Goal: Task Accomplishment & Management: Manage account settings

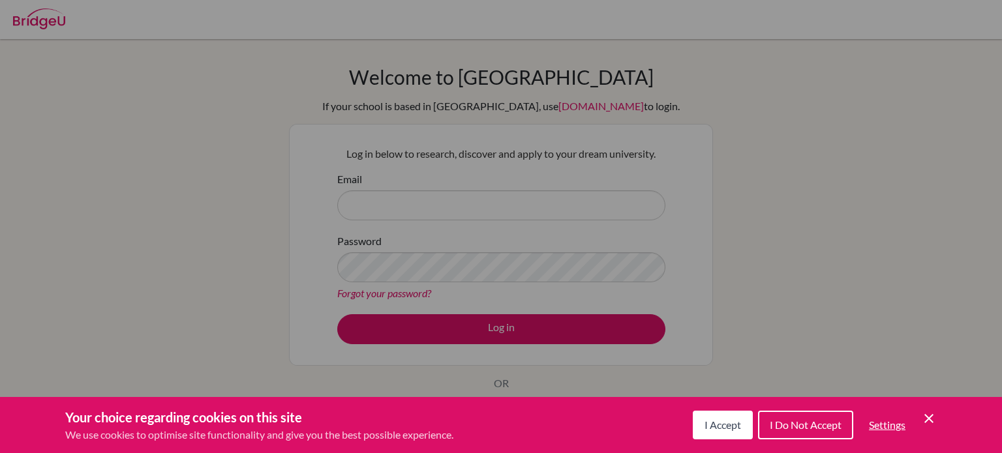
click at [399, 194] on div "Cookie Preferences" at bounding box center [501, 226] width 1002 height 453
click at [731, 431] on span "I Accept" at bounding box center [723, 425] width 37 height 12
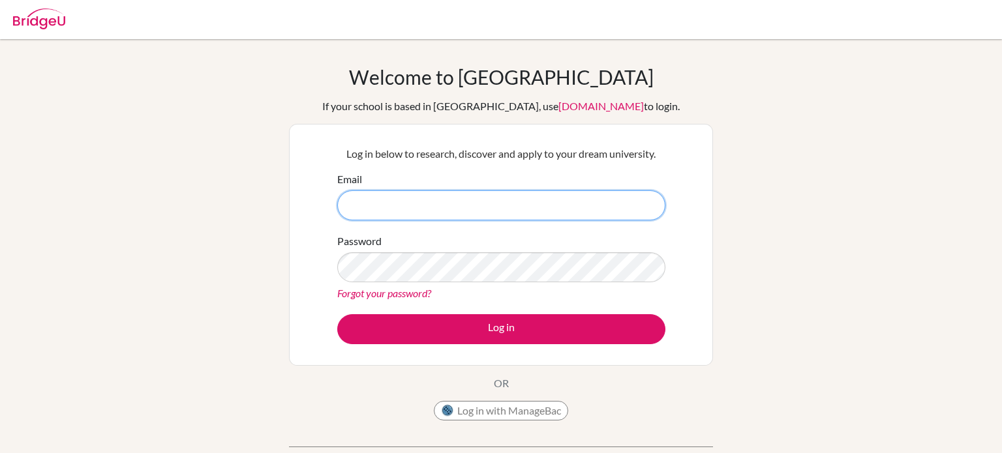
click at [387, 207] on input "Email" at bounding box center [501, 205] width 328 height 30
type input "[EMAIL_ADDRESS][DOMAIN_NAME]"
click at [378, 295] on link "Forgot your password?" at bounding box center [384, 293] width 94 height 12
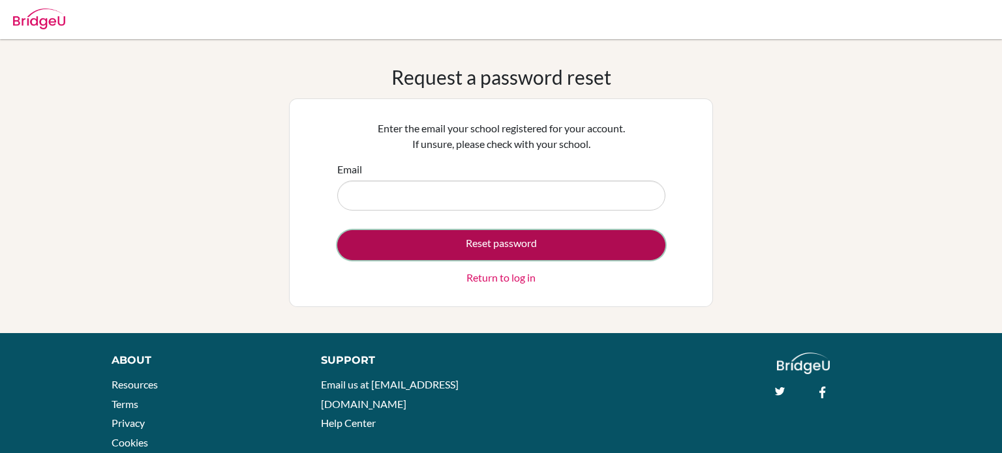
click at [457, 244] on button "Reset password" at bounding box center [501, 245] width 328 height 30
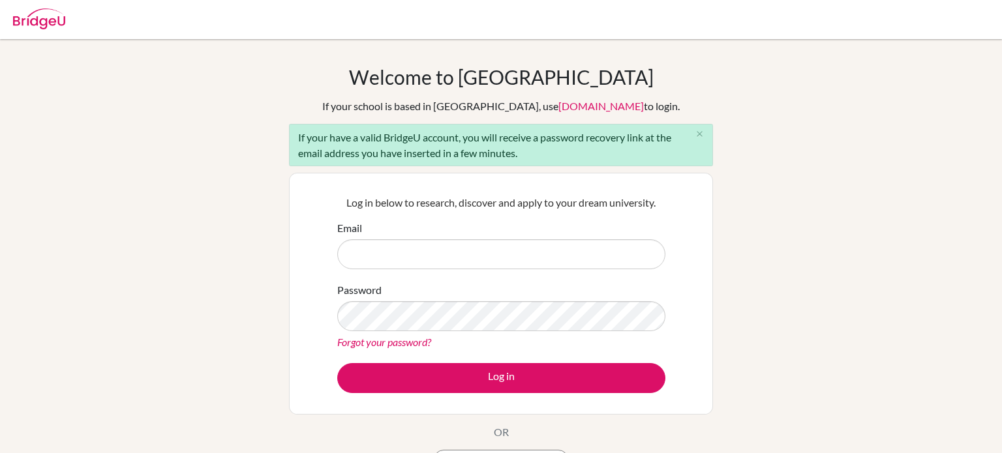
click at [423, 259] on input "Email" at bounding box center [501, 254] width 328 height 30
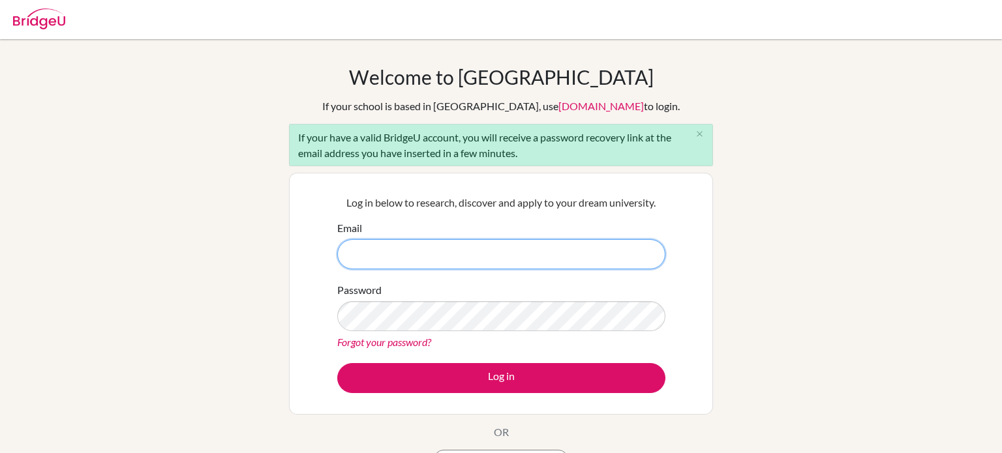
click at [395, 241] on input "Email" at bounding box center [501, 254] width 328 height 30
type input "farah.abdelhafiz@summitschool.ae"
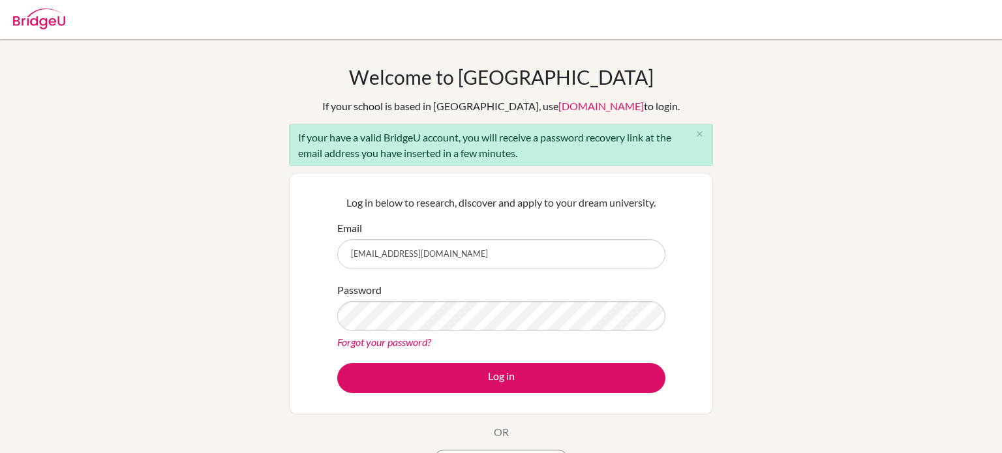
click at [407, 347] on link "Forgot your password?" at bounding box center [384, 342] width 94 height 12
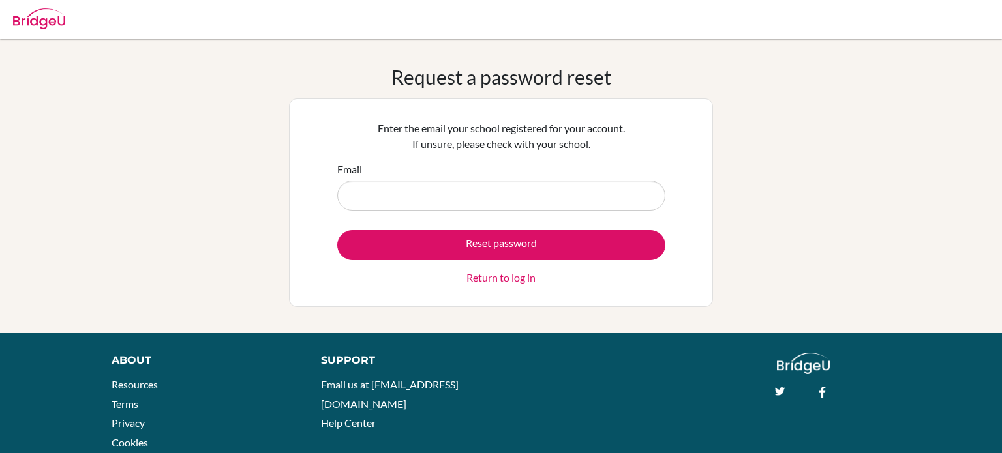
click at [397, 202] on input "Email" at bounding box center [501, 196] width 328 height 30
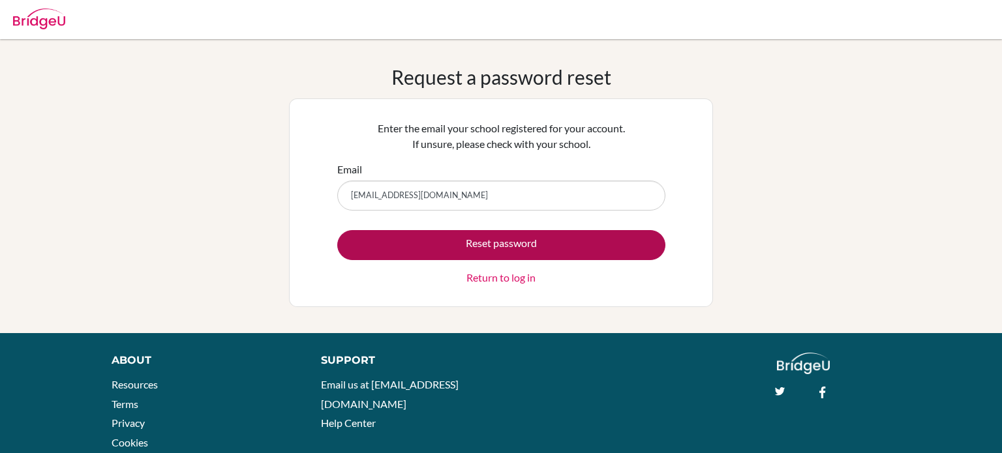
type input "farah.abdelhafiz@summitschool.ae"
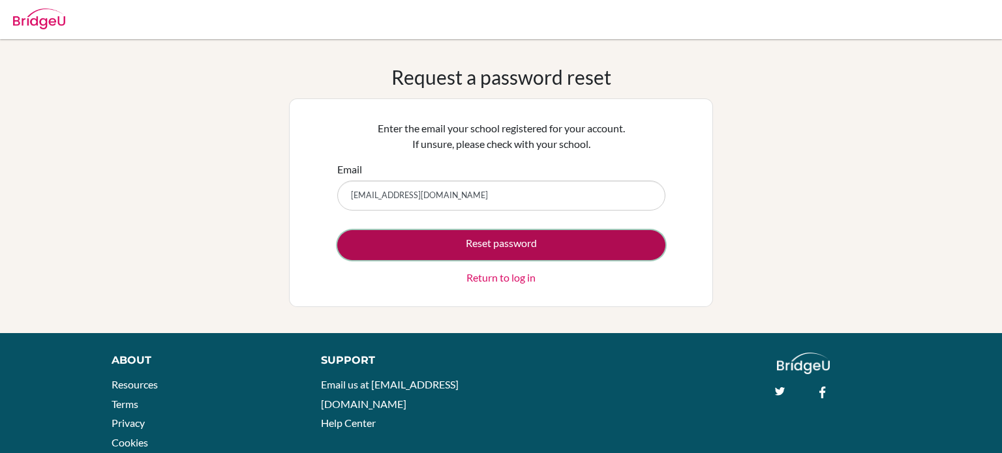
click at [494, 244] on button "Reset password" at bounding box center [501, 245] width 328 height 30
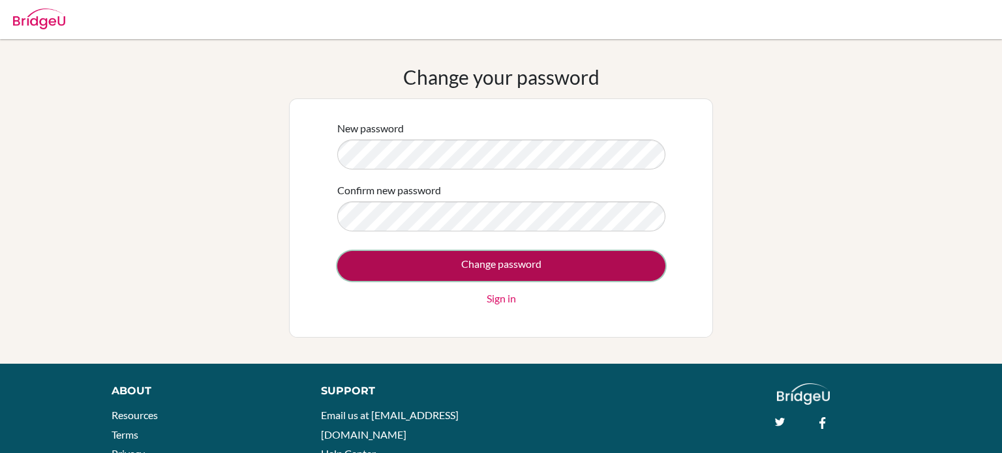
click at [457, 273] on input "Change password" at bounding box center [501, 266] width 328 height 30
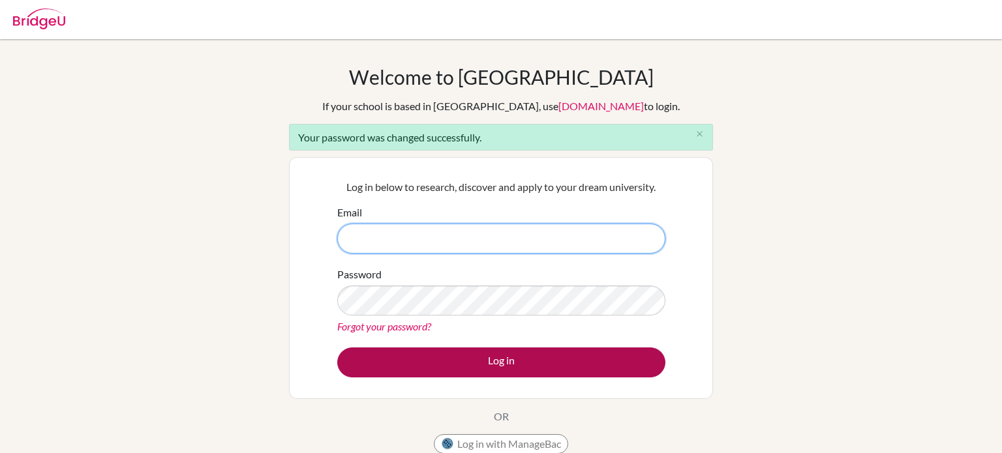
type input "[EMAIL_ADDRESS][DOMAIN_NAME]"
click at [564, 357] on button "Log in" at bounding box center [501, 363] width 328 height 30
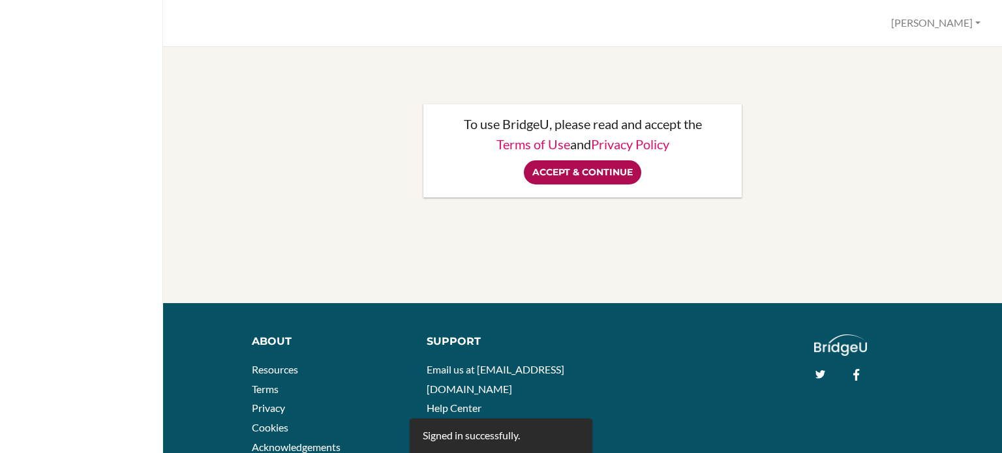
click at [591, 177] on input "Accept & Continue" at bounding box center [582, 172] width 117 height 24
